Goal: Communication & Community: Ask a question

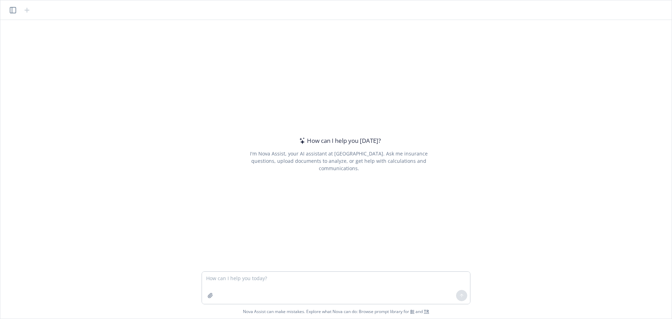
click at [317, 41] on div "How can I help you [DATE]? I'm Nova Assist, your AI assistant at Newfront. Ask …" at bounding box center [336, 145] width 666 height 251
